Goal: Information Seeking & Learning: Find specific fact

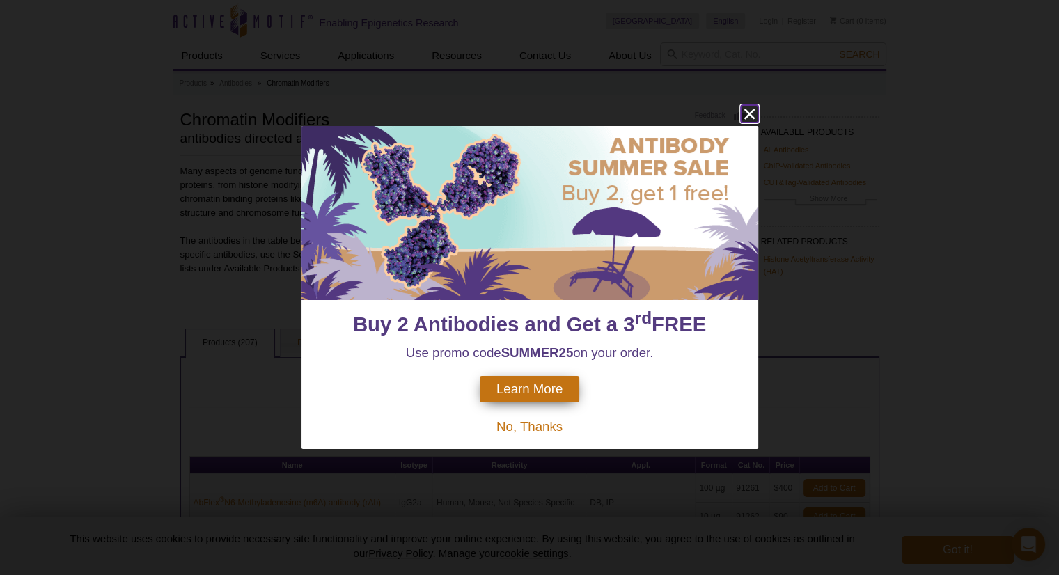
click at [747, 111] on icon "close" at bounding box center [748, 114] width 10 height 10
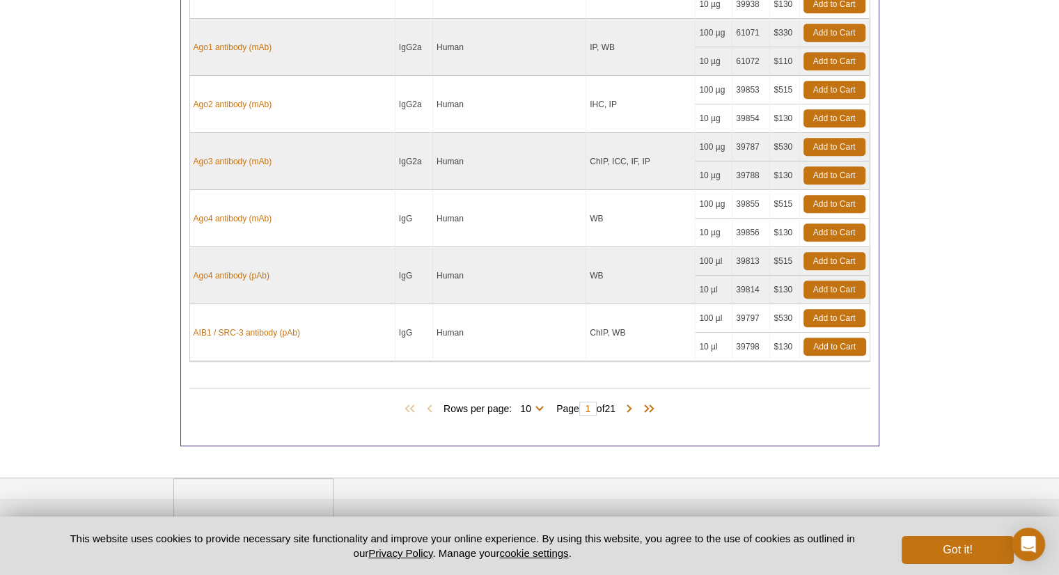
scroll to position [696, 0]
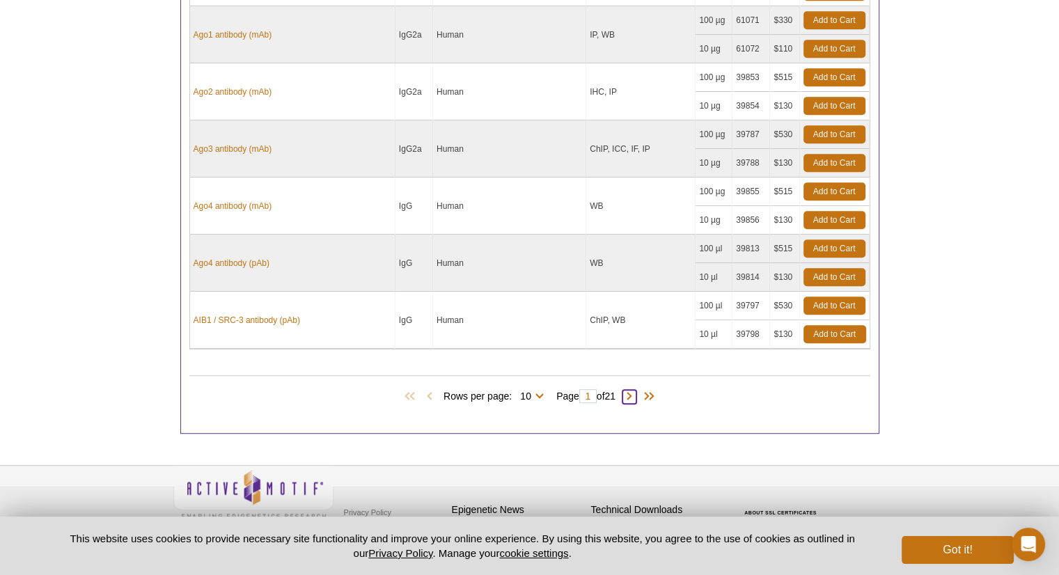
click at [636, 393] on span at bounding box center [629, 397] width 14 height 14
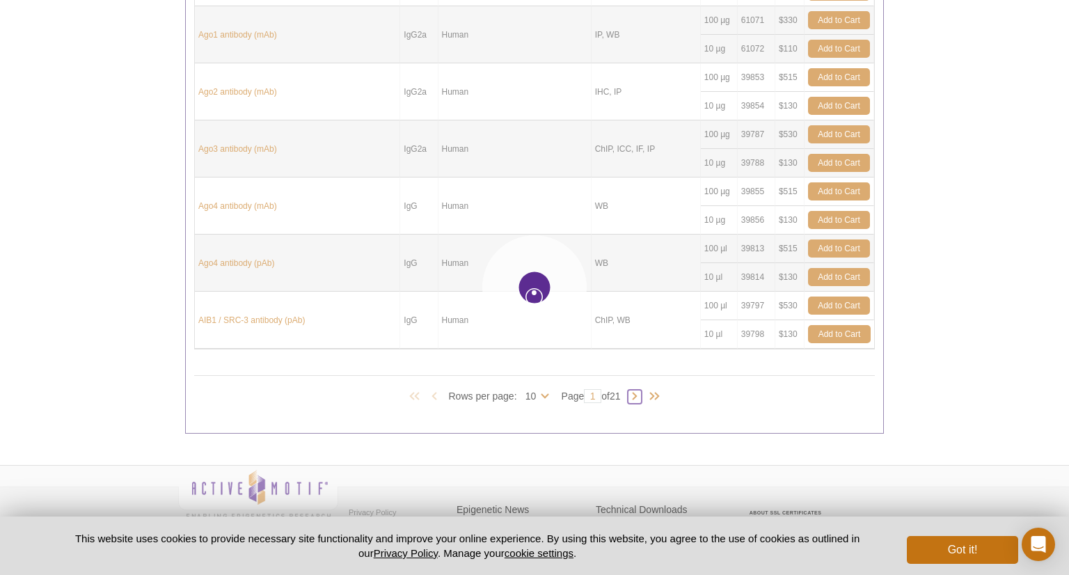
type input "2"
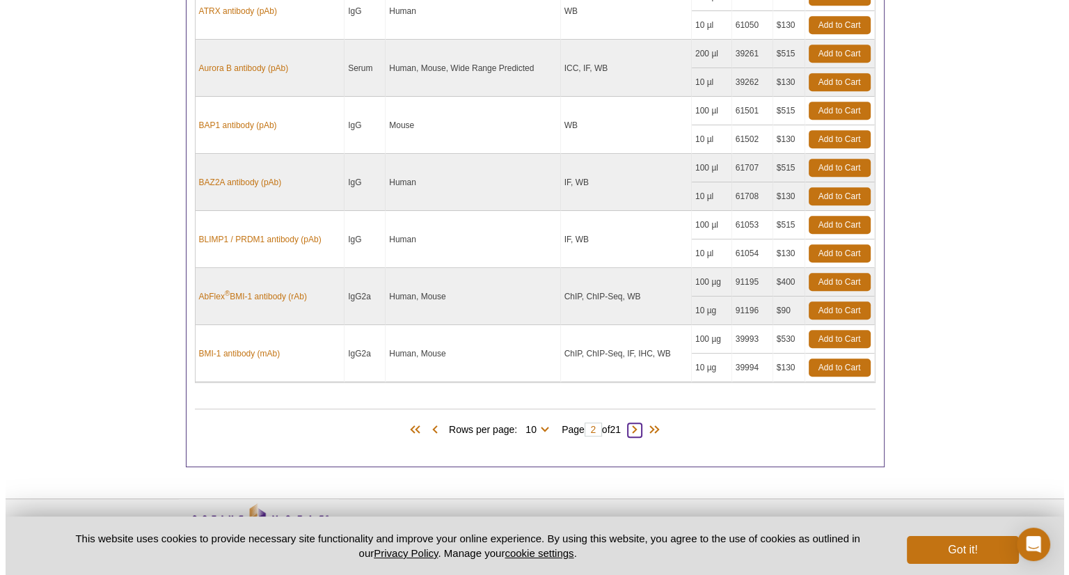
scroll to position [703, 0]
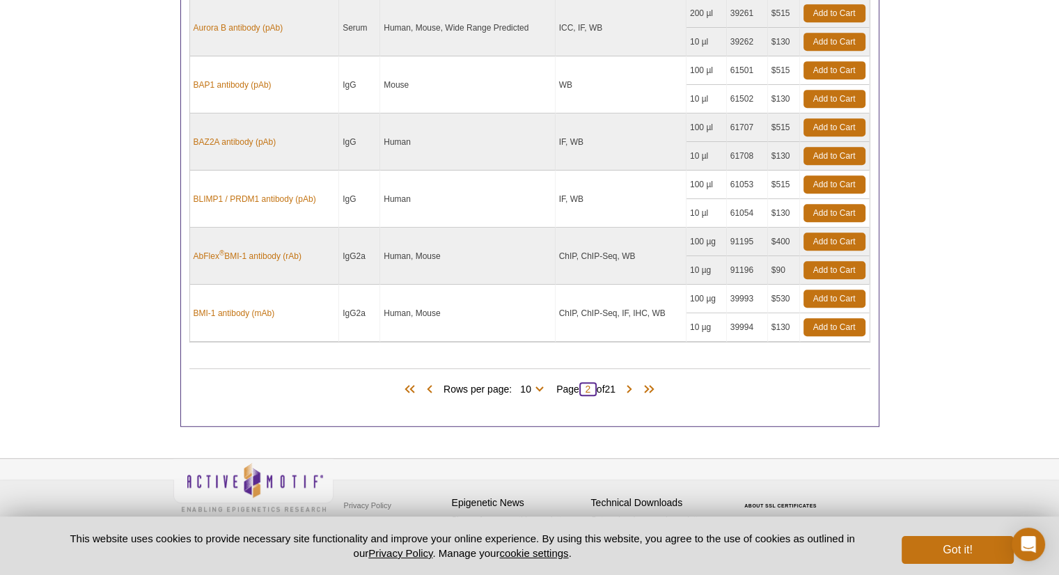
drag, startPoint x: 593, startPoint y: 382, endPoint x: 577, endPoint y: 388, distance: 17.0
click at [577, 388] on span "Page 2 of 21" at bounding box center [585, 389] width 73 height 14
type input "5"
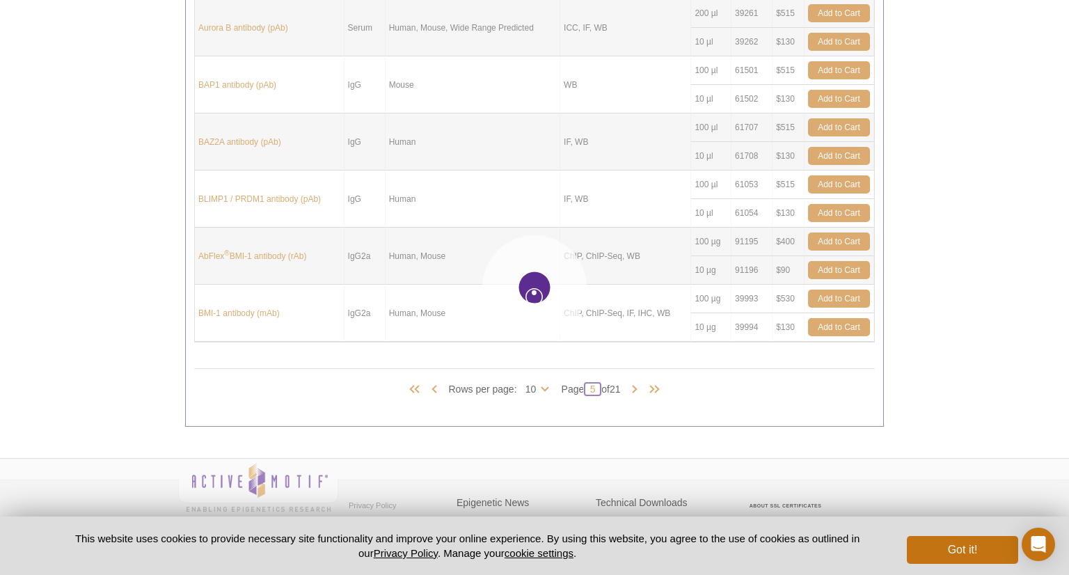
type input "5"
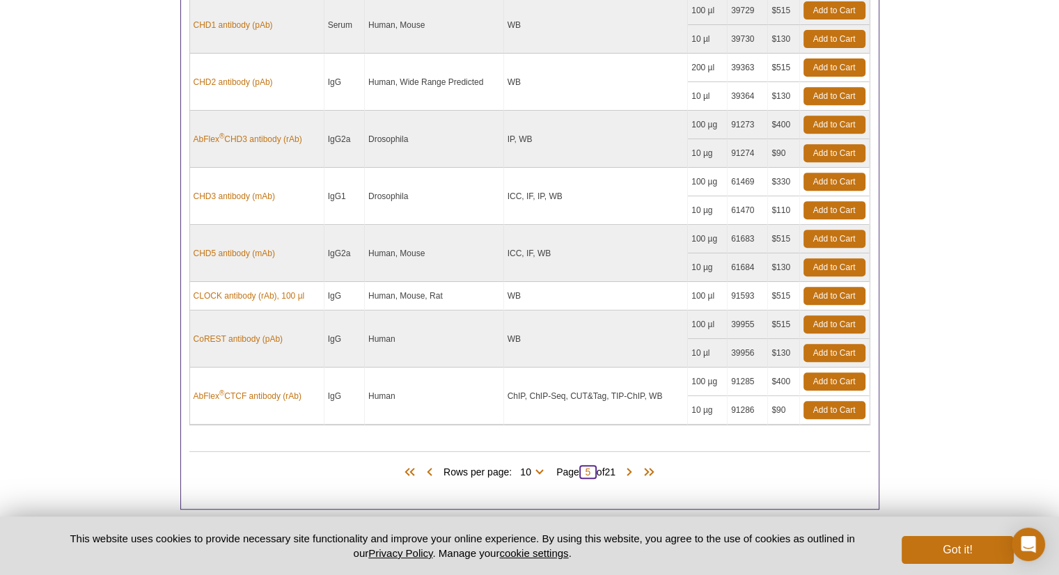
scroll to position [674, 0]
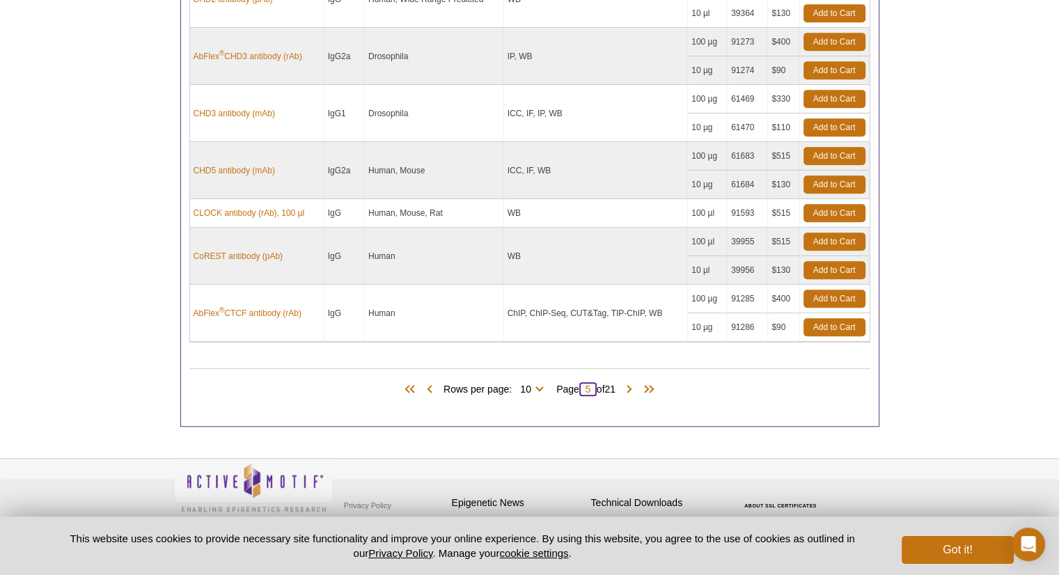
drag, startPoint x: 594, startPoint y: 386, endPoint x: 581, endPoint y: 386, distance: 13.2
click at [581, 386] on input "5" at bounding box center [587, 389] width 17 height 14
type input "9"
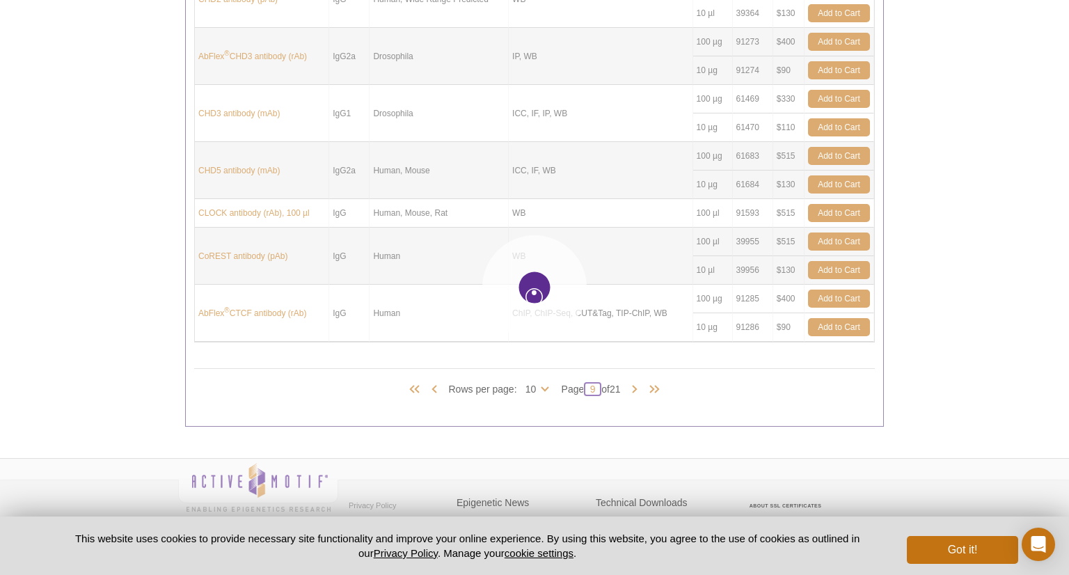
type input "9"
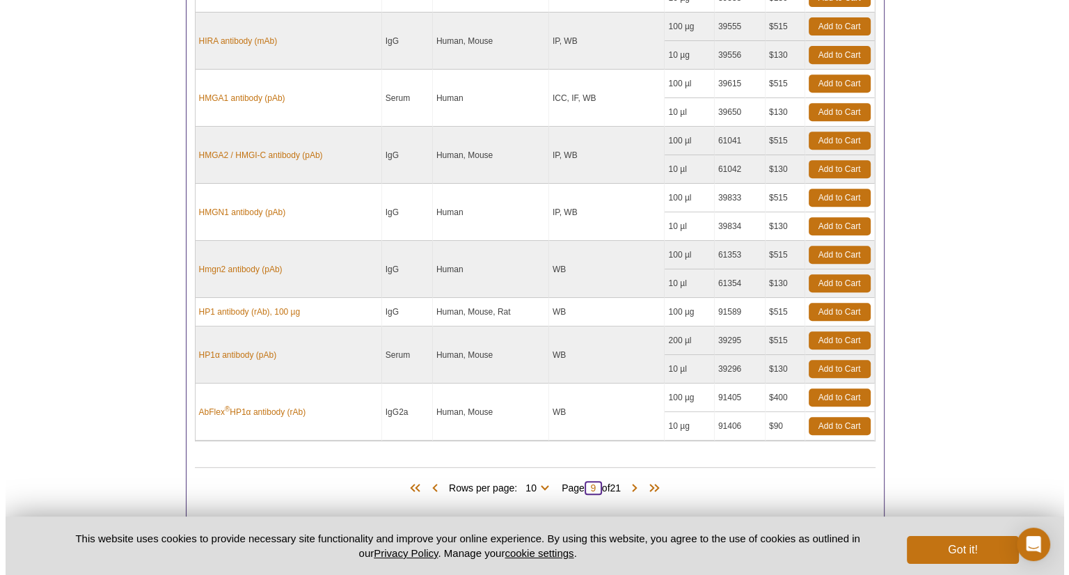
scroll to position [605, 0]
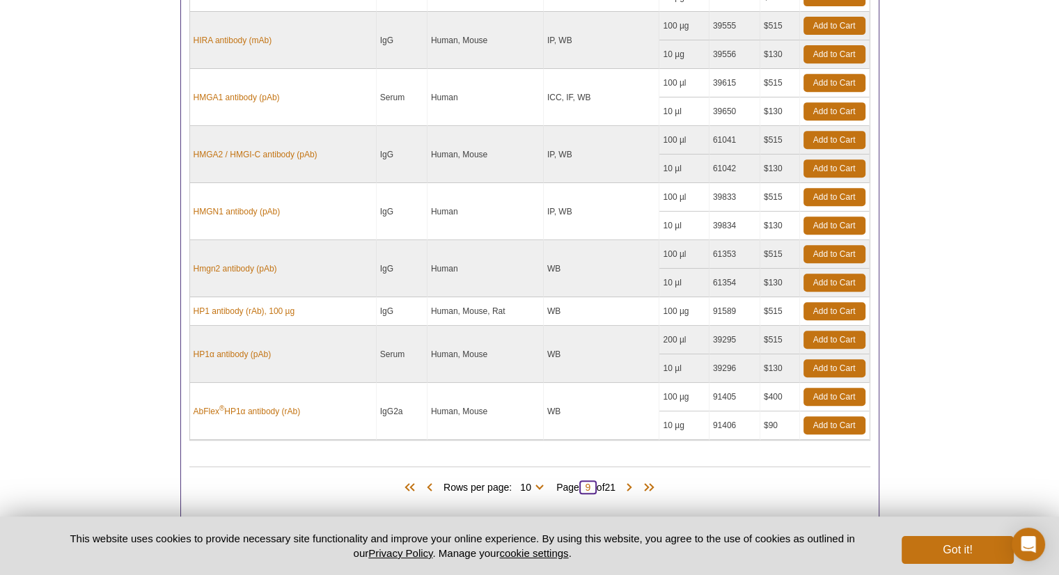
drag, startPoint x: 594, startPoint y: 482, endPoint x: 576, endPoint y: 482, distance: 17.4
click at [576, 482] on span "Page 9 of 21" at bounding box center [585, 487] width 73 height 14
type input "8"
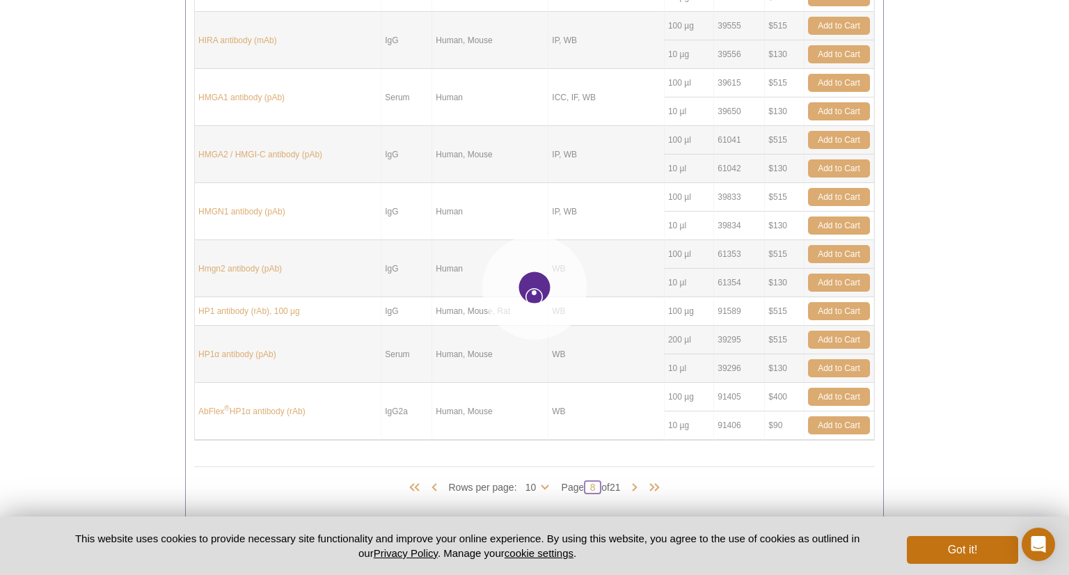
type input "8"
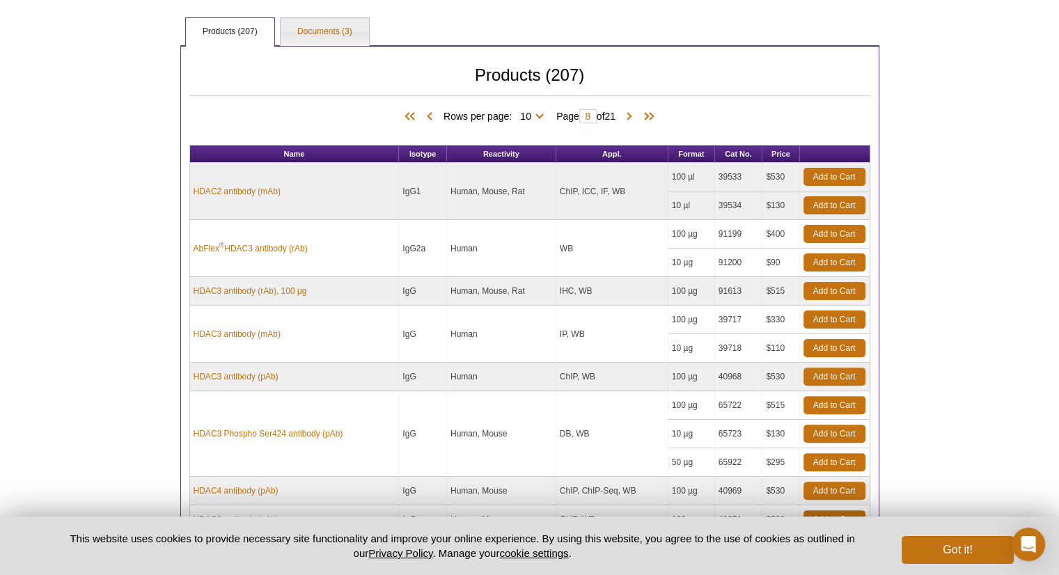
scroll to position [590, 0]
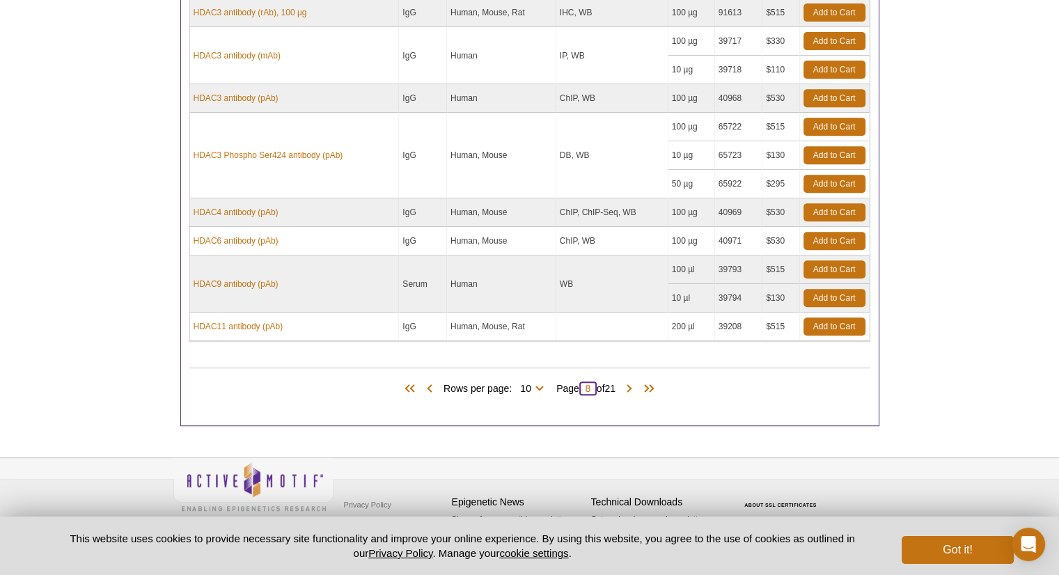
click at [587, 386] on input "8" at bounding box center [587, 388] width 17 height 14
type input "7"
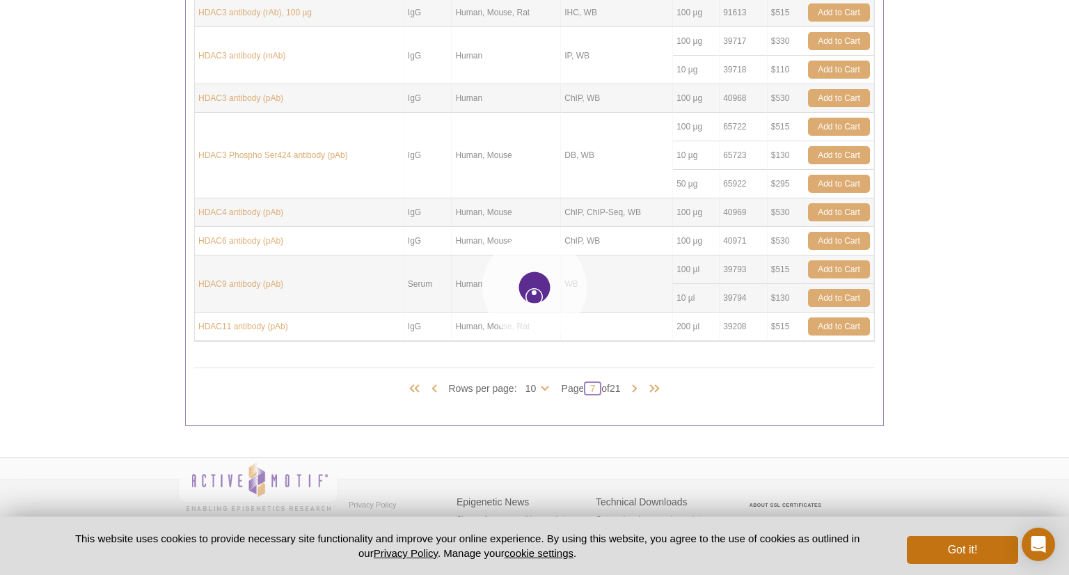
type input "7"
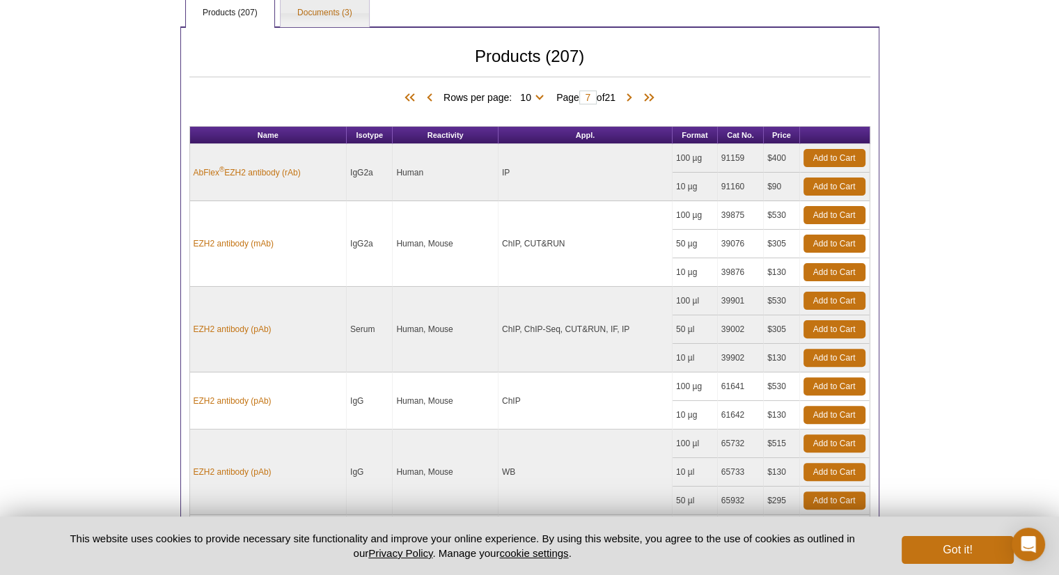
scroll to position [134, 0]
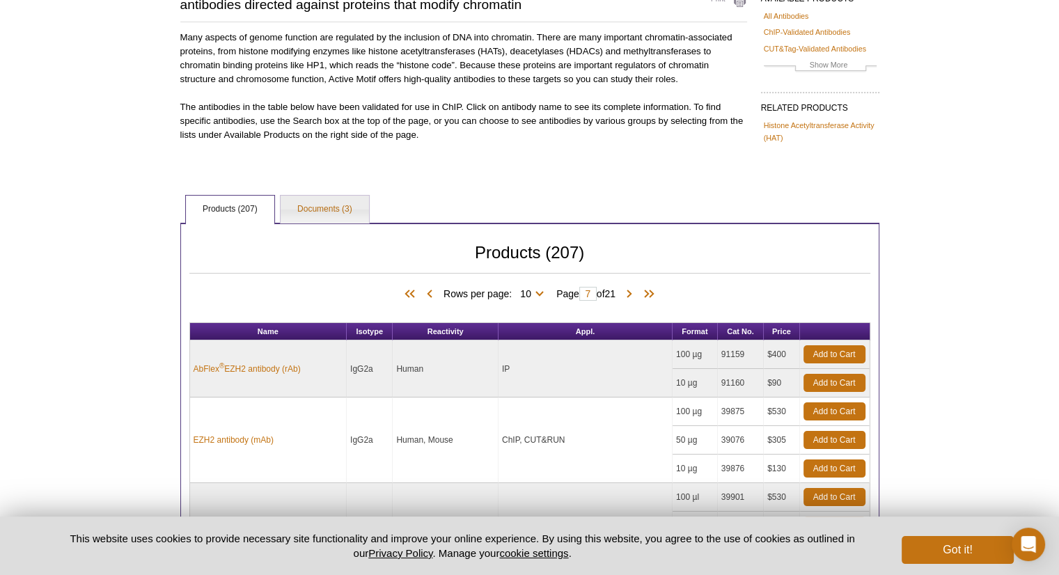
click at [387, 129] on p "The antibodies in the table below have been validated for use in ChIP. Click on…" at bounding box center [463, 121] width 567 height 42
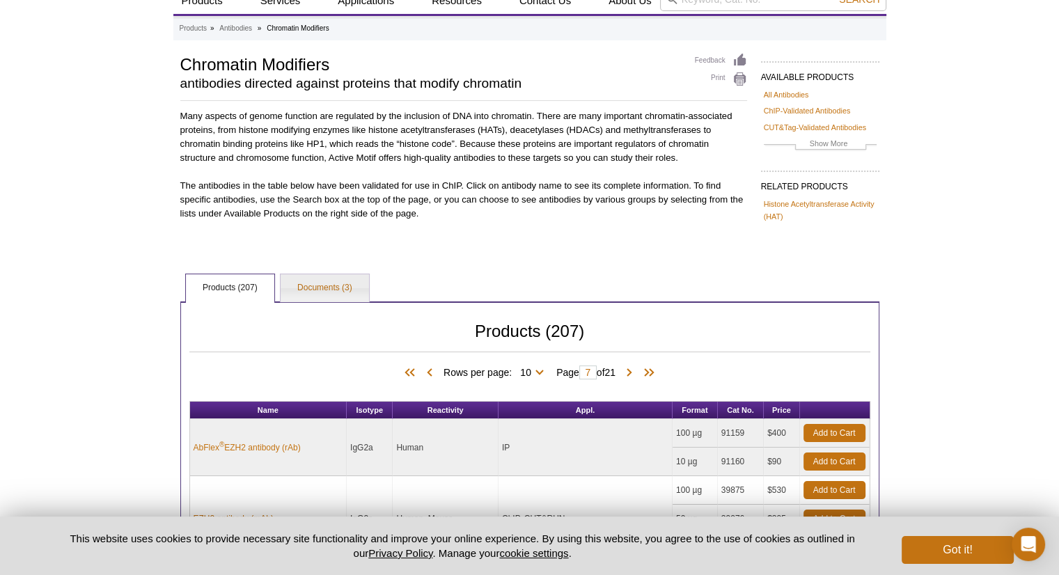
scroll to position [0, 0]
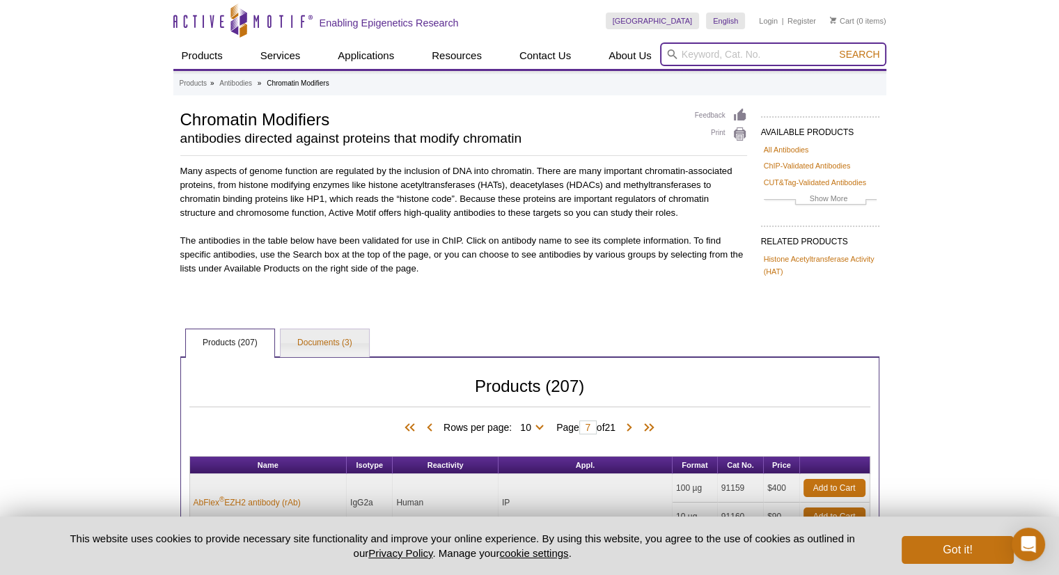
click at [785, 50] on input "search" at bounding box center [773, 54] width 226 height 24
type input "h3k9ac antibody"
click at [835, 48] on button "Search" at bounding box center [859, 54] width 49 height 13
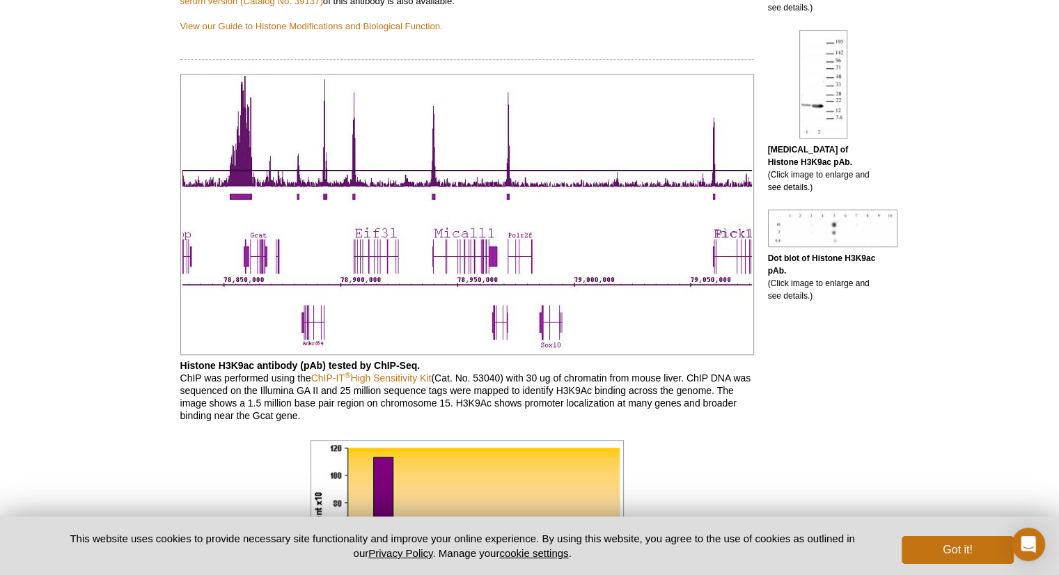
scroll to position [1114, 0]
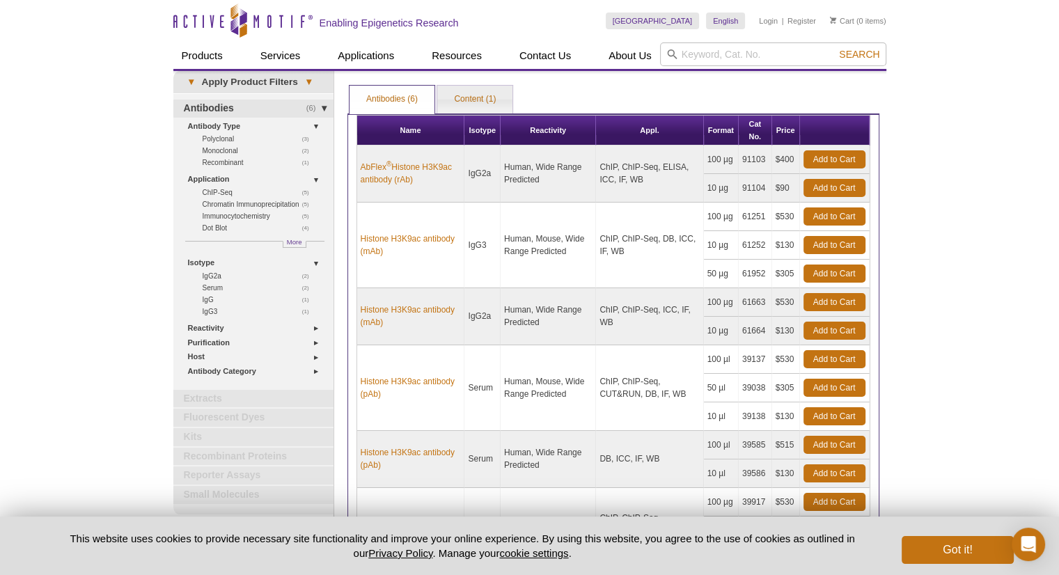
click at [1008, 304] on div "Active Motif Logo Enabling Epigenetics Research 0 Search Skip to content Active…" at bounding box center [529, 374] width 1059 height 748
click at [894, 184] on div "Active Motif Logo Enabling Epigenetics Research 0 Search Skip to content Active…" at bounding box center [529, 374] width 1059 height 748
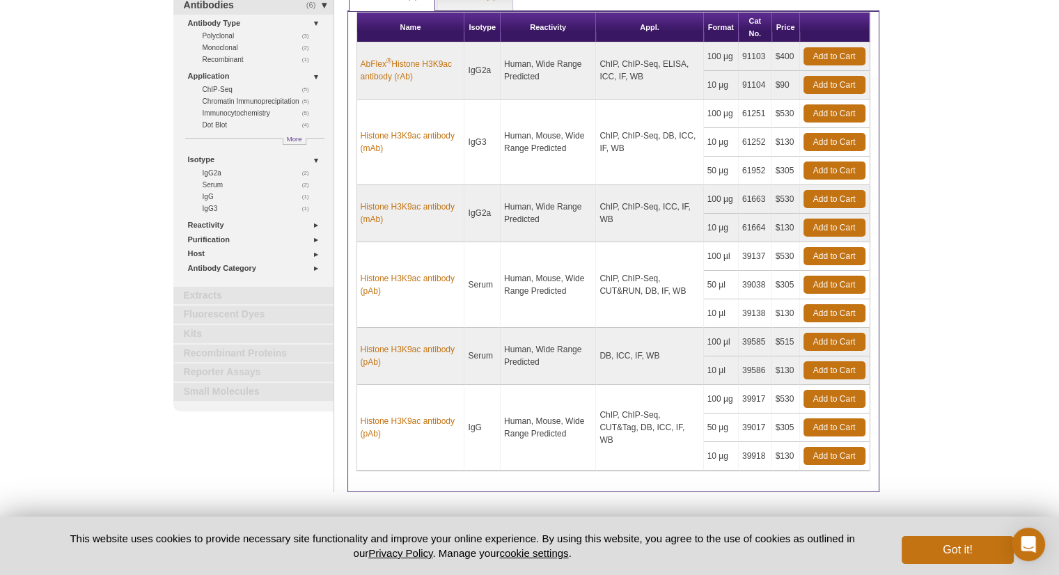
scroll to position [100, 0]
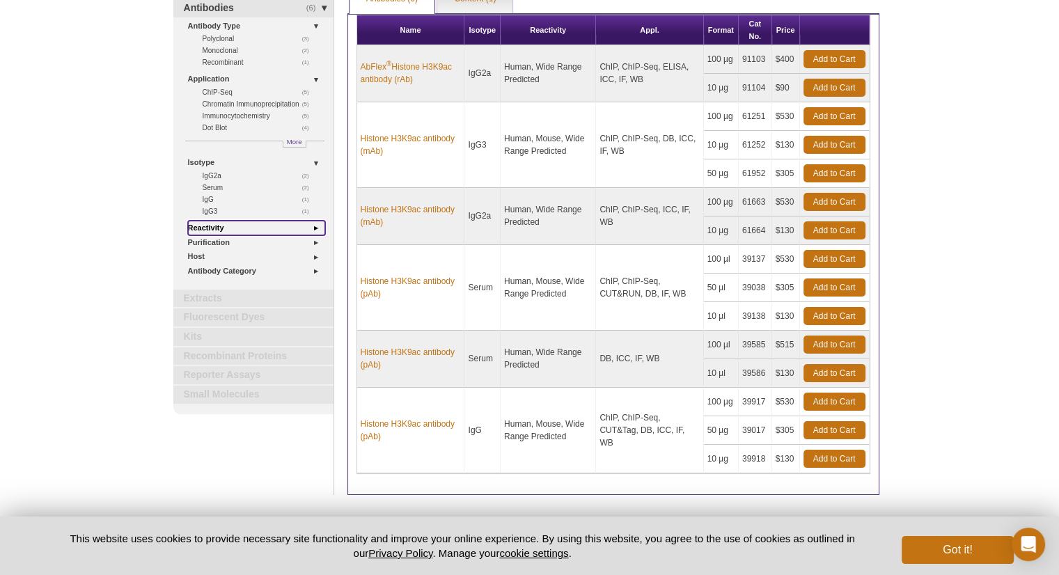
click at [203, 225] on link "Reactivity" at bounding box center [256, 228] width 137 height 15
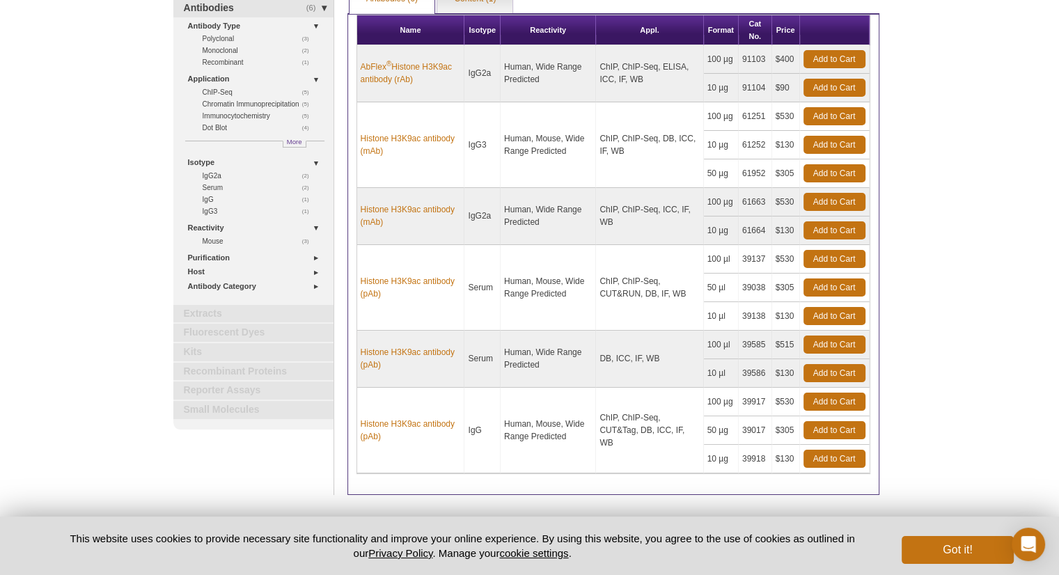
click at [65, 306] on div "Active Motif Logo Enabling Epigenetics Research 0 Search Skip to content Active…" at bounding box center [529, 274] width 1059 height 748
click at [194, 274] on link "Host" at bounding box center [256, 272] width 137 height 15
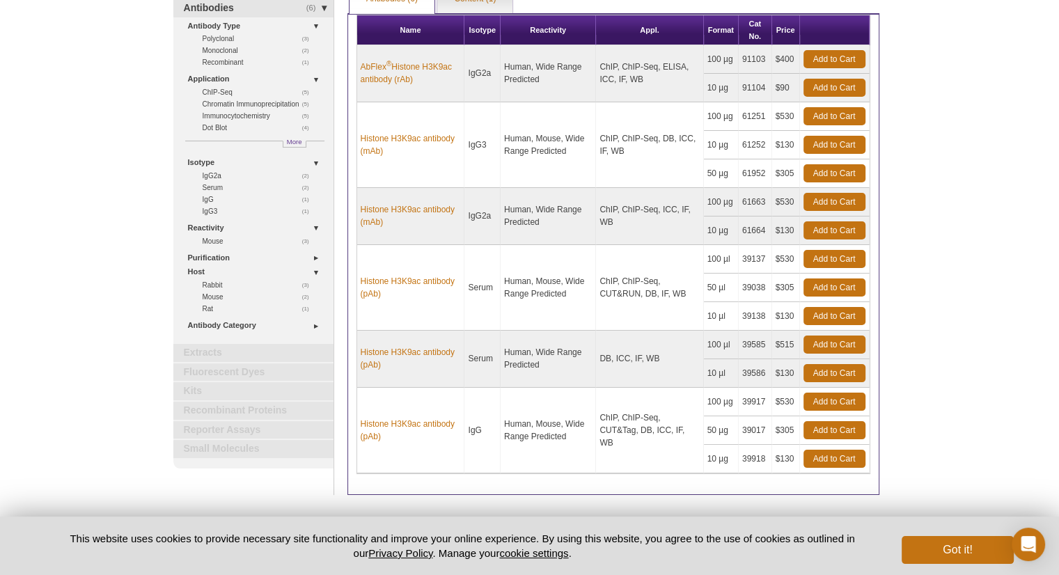
click at [128, 295] on div "Active Motif Logo Enabling Epigenetics Research 0 Search Skip to content Active…" at bounding box center [529, 274] width 1059 height 748
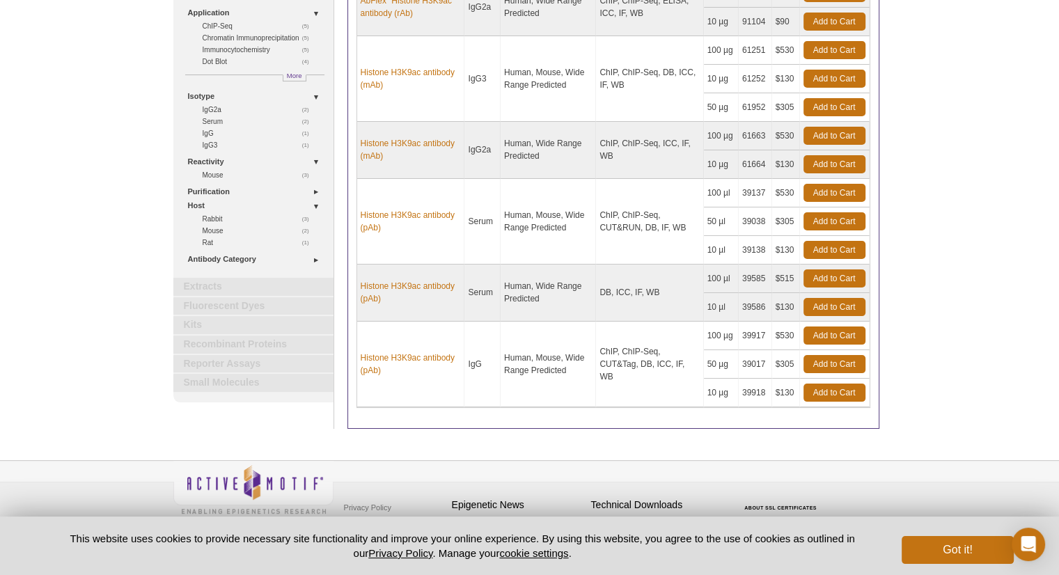
scroll to position [170, 0]
